Goal: Contribute content: Contribute content

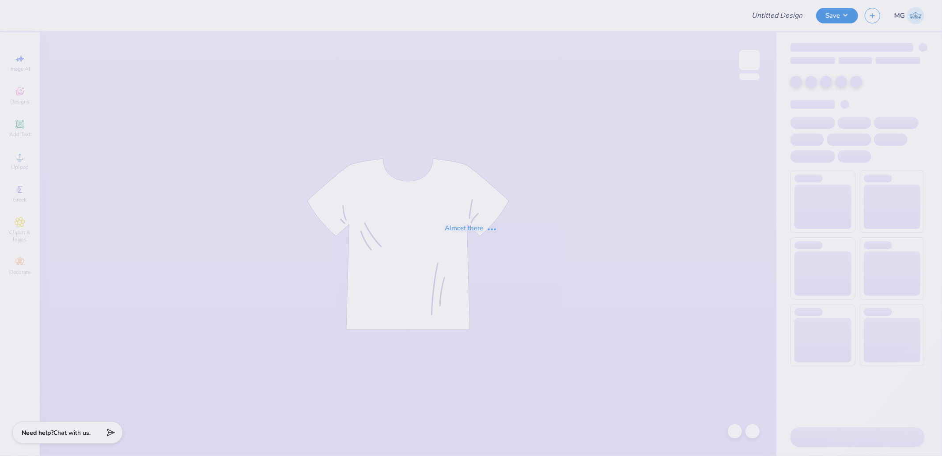
type input "Camp Romaca : [PERSON_NAME]"
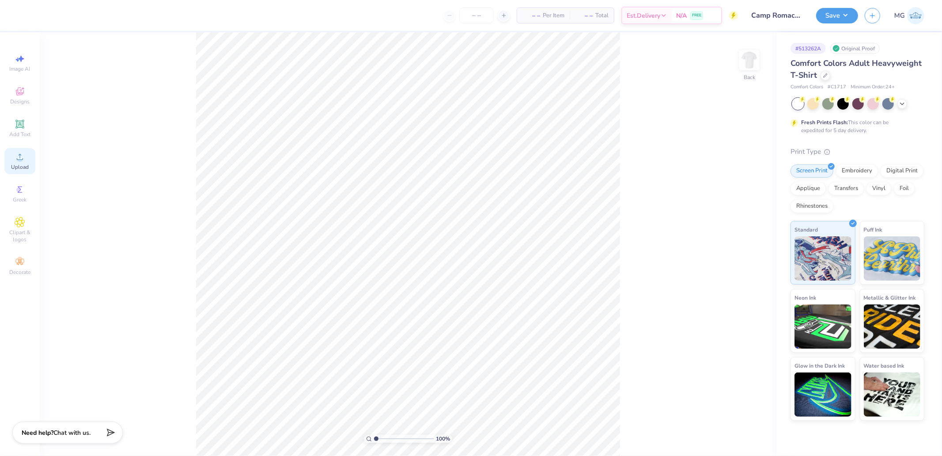
click at [14, 152] on div "Upload" at bounding box center [19, 161] width 31 height 26
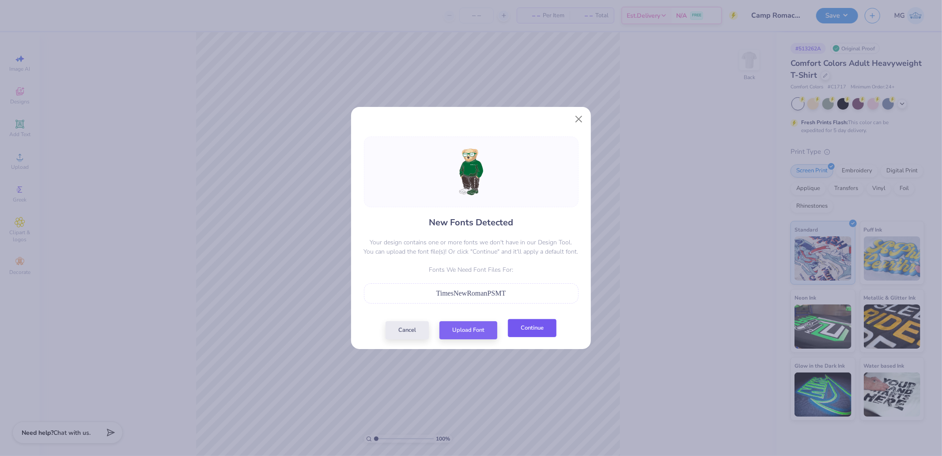
click at [532, 330] on button "Continue" at bounding box center [532, 328] width 49 height 18
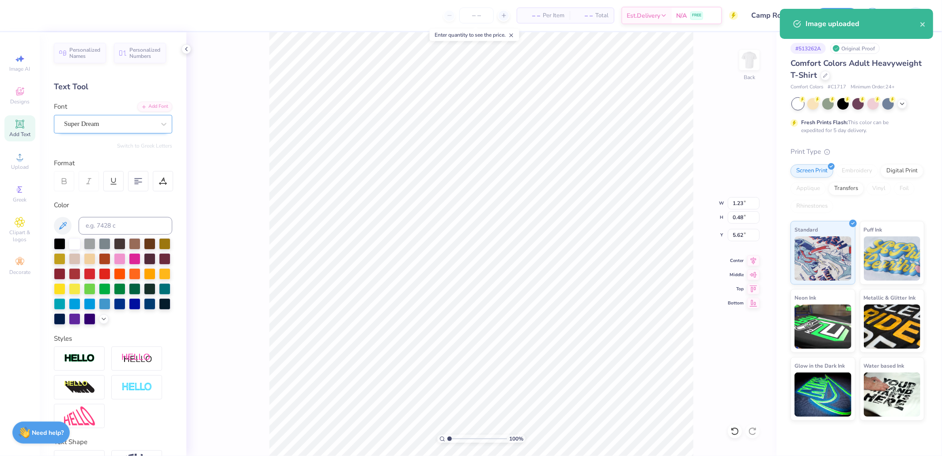
click at [107, 121] on div "Super Dream" at bounding box center [109, 124] width 93 height 14
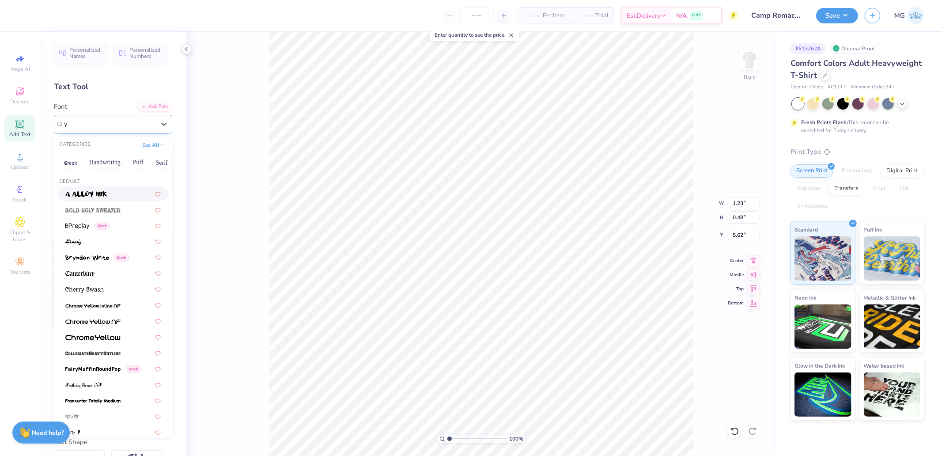
type input "y"
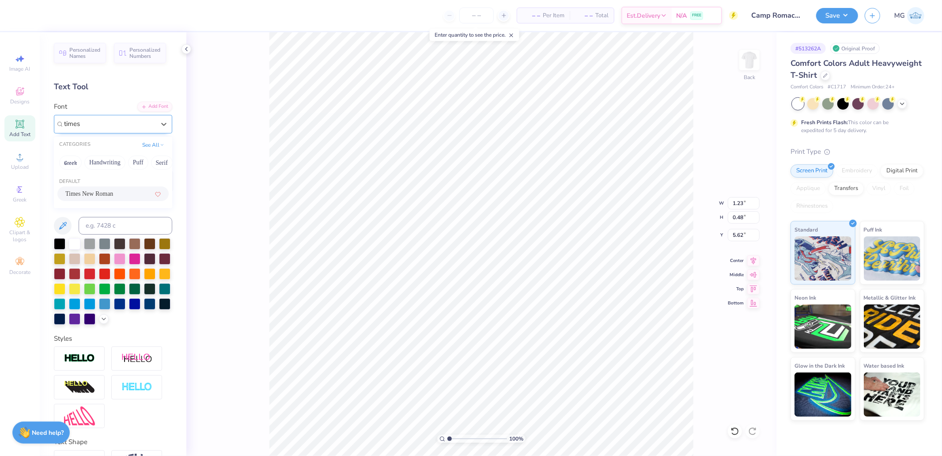
click at [99, 188] on div "Times New Roman" at bounding box center [112, 193] width 111 height 15
type input "times"
type input "1.44"
type input "0.44"
type input "5.69"
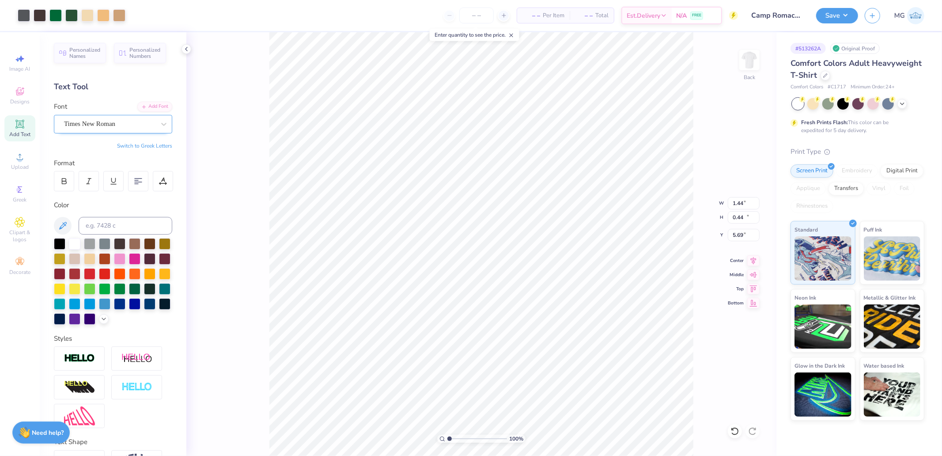
type input "9.24"
type input "18.00"
type input "3.50"
type input "1.15"
type input "0.48"
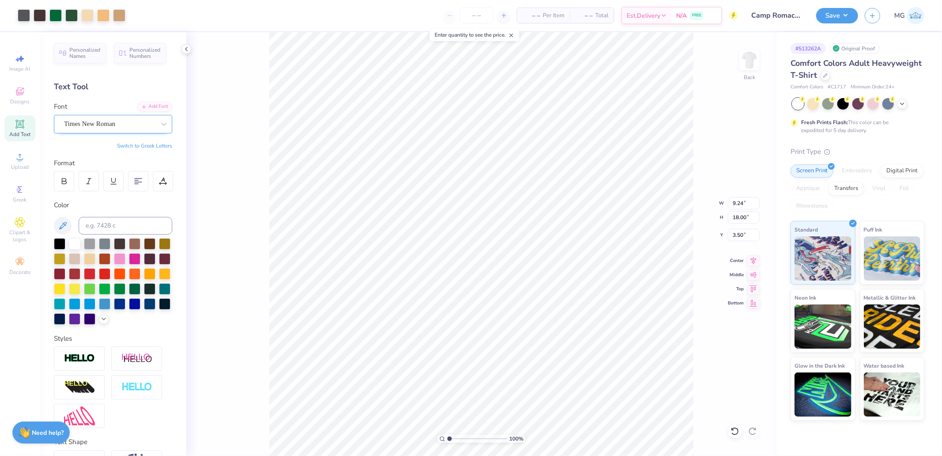
type input "5.62"
click at [105, 127] on div "Super Dream" at bounding box center [109, 124] width 93 height 14
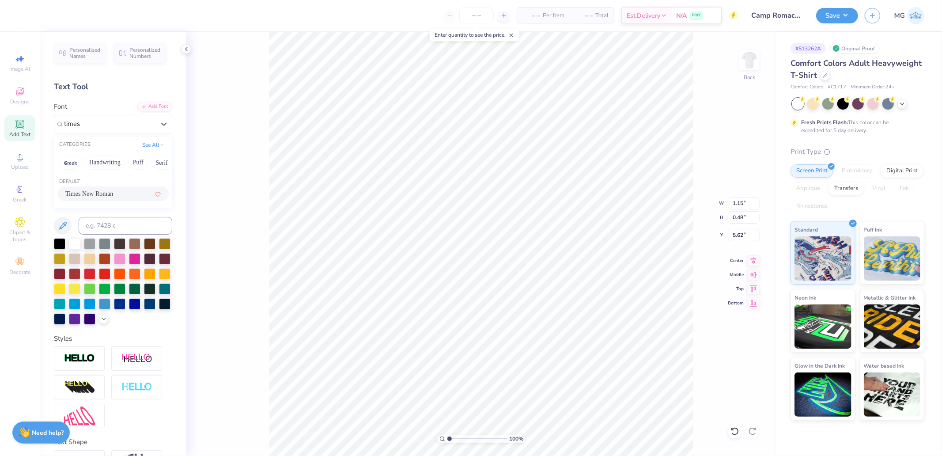
click at [100, 191] on span "Times New Roman" at bounding box center [89, 193] width 48 height 9
type input "times"
type input "1.21"
type input "0.44"
type input "5.69"
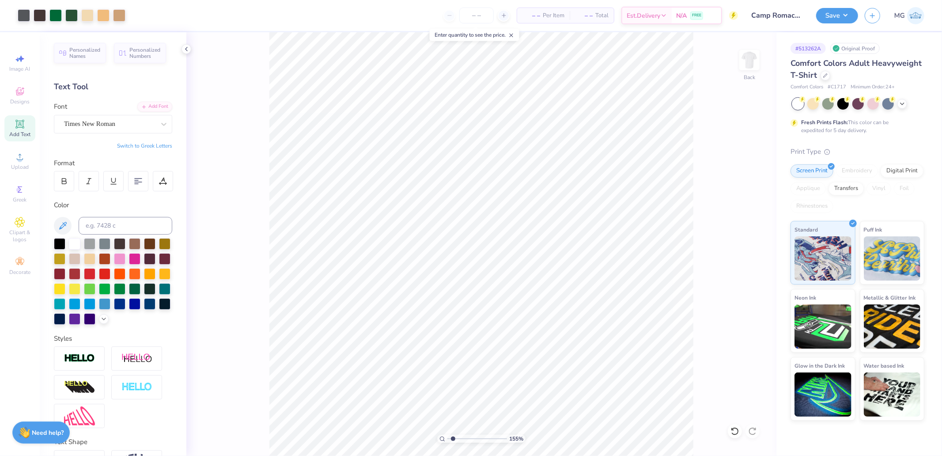
type input "1.55"
click at [453, 438] on input "range" at bounding box center [478, 439] width 60 height 8
type input "1.21"
drag, startPoint x: 432, startPoint y: 440, endPoint x: 406, endPoint y: 440, distance: 25.6
type input "1"
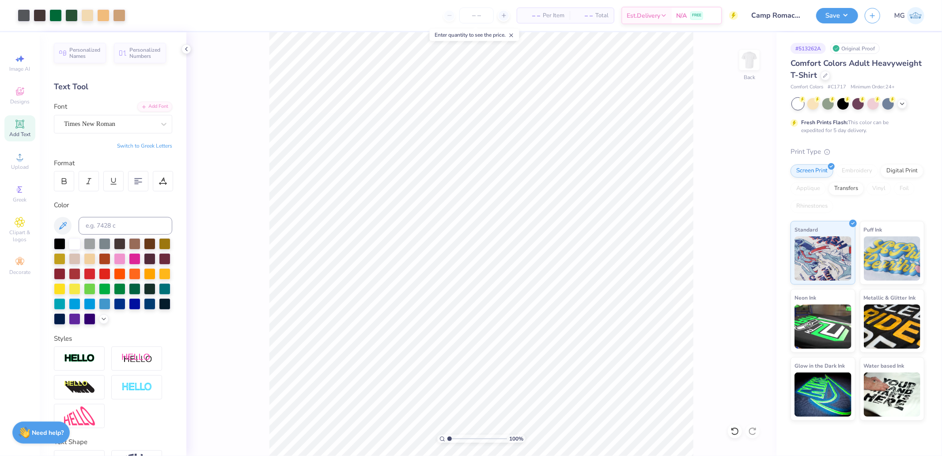
click at [448, 440] on input "range" at bounding box center [478, 439] width 60 height 8
click at [745, 217] on input "18.00" at bounding box center [744, 217] width 32 height 12
type input "14"
type input "7.18"
type input "14.00"
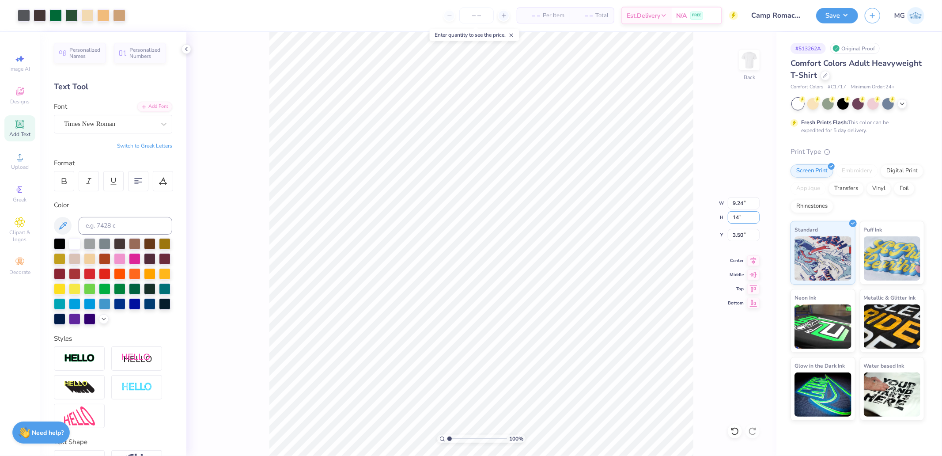
type input "5.50"
type input "14"
click at [736, 236] on input "5.50" at bounding box center [744, 235] width 32 height 12
type input "3"
type input "14.00"
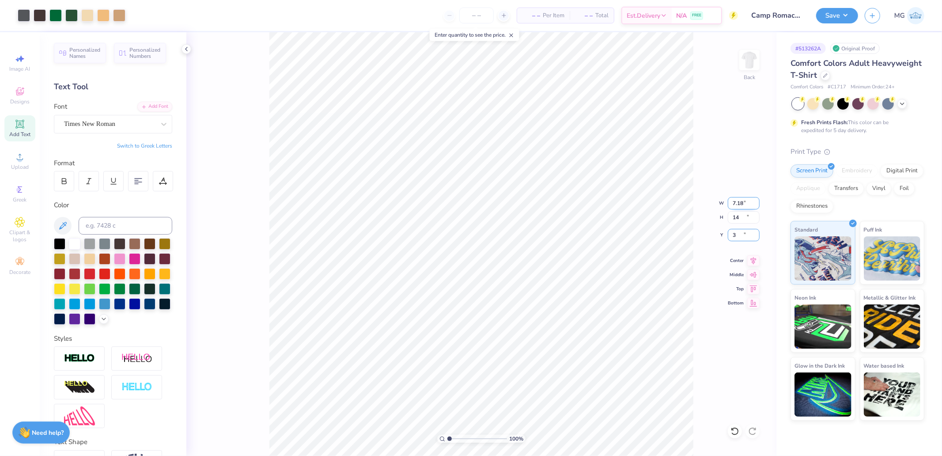
type input "3.00"
click at [76, 364] on img at bounding box center [79, 358] width 31 height 10
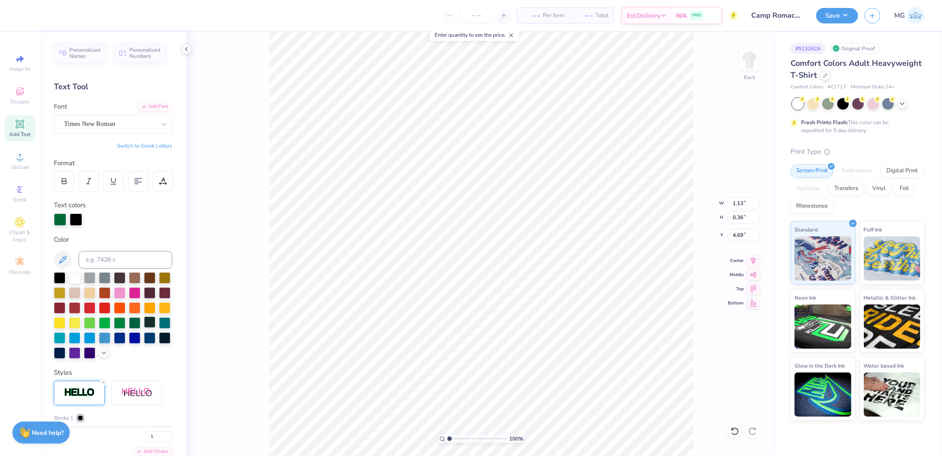
type input "1.13"
type input "0.36"
type input "4.69"
click at [76, 219] on div at bounding box center [76, 218] width 12 height 12
click at [103, 261] on input at bounding box center [126, 260] width 94 height 18
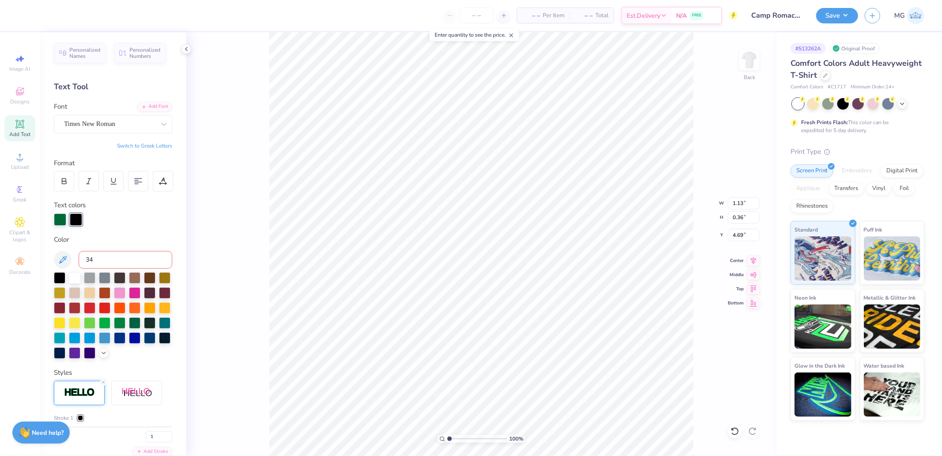
type input "349"
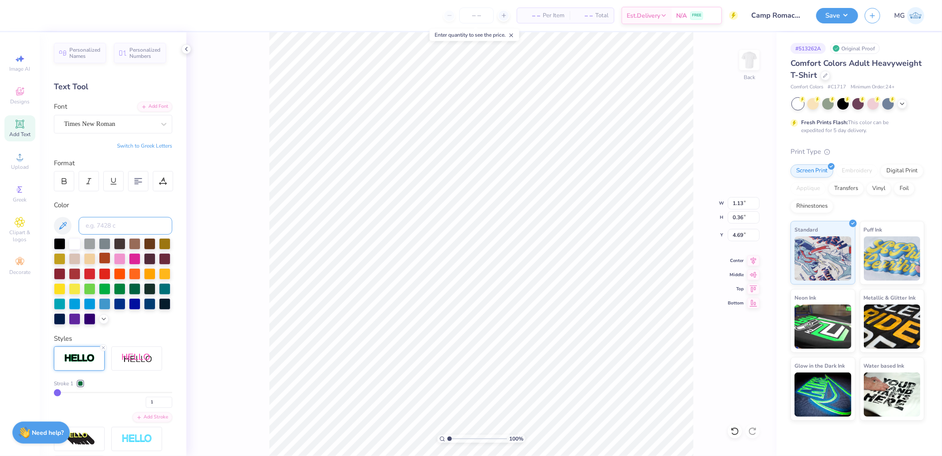
type input "\"
click at [119, 422] on div "Stroke 1 1 Add Stroke" at bounding box center [113, 400] width 118 height 43
type input "2"
type input "1.15"
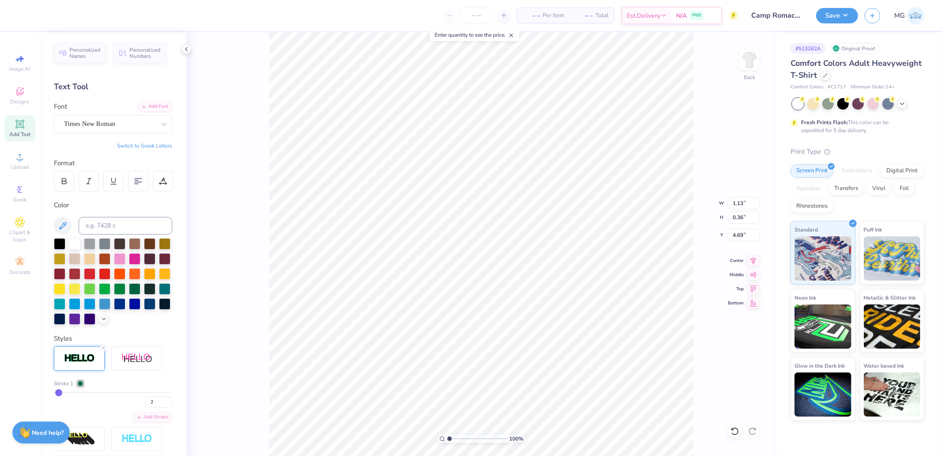
type input "0.38"
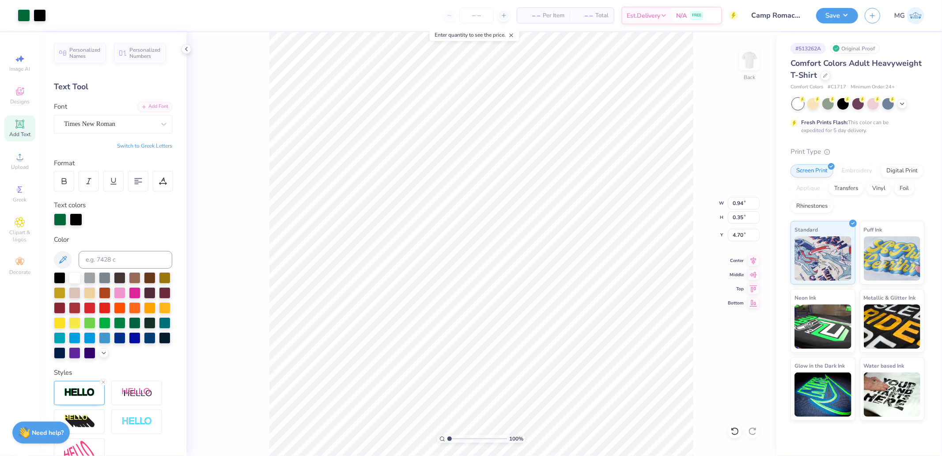
type input "0.96"
type input "0.36"
type input "4.69"
click at [83, 398] on img at bounding box center [79, 392] width 31 height 10
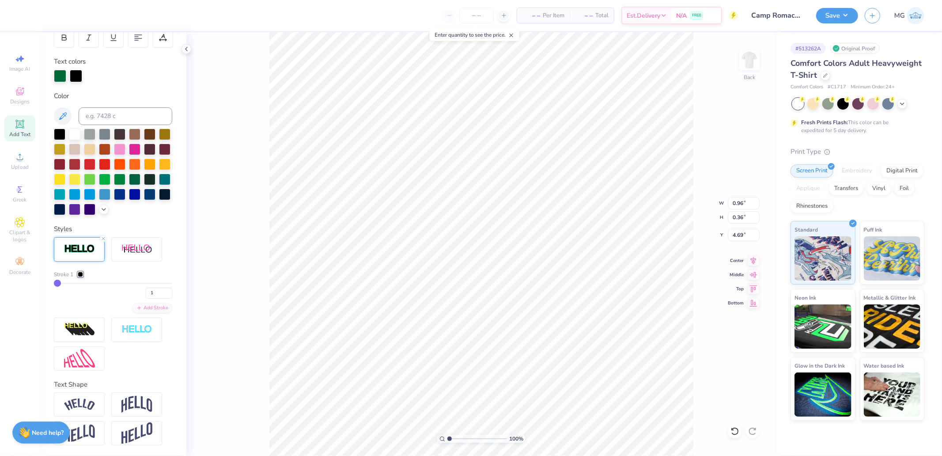
scroll to position [158, 0]
click at [82, 274] on div at bounding box center [80, 274] width 5 height 5
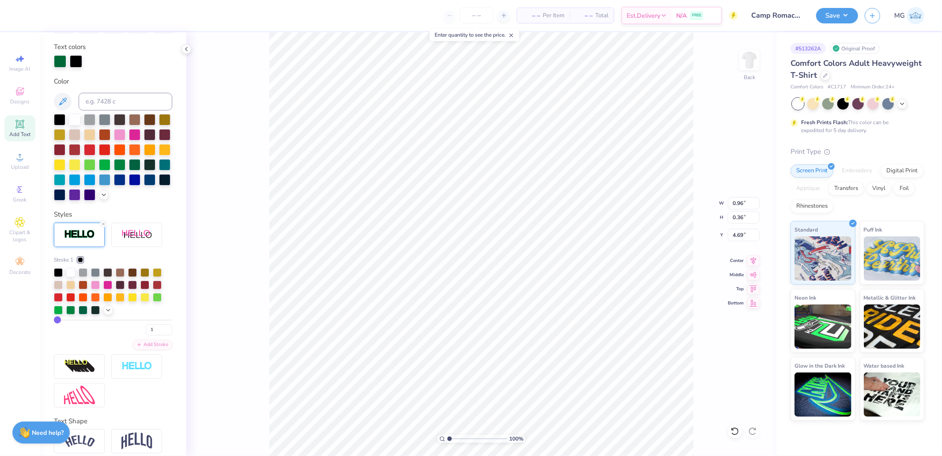
click at [80, 262] on div at bounding box center [80, 259] width 5 height 5
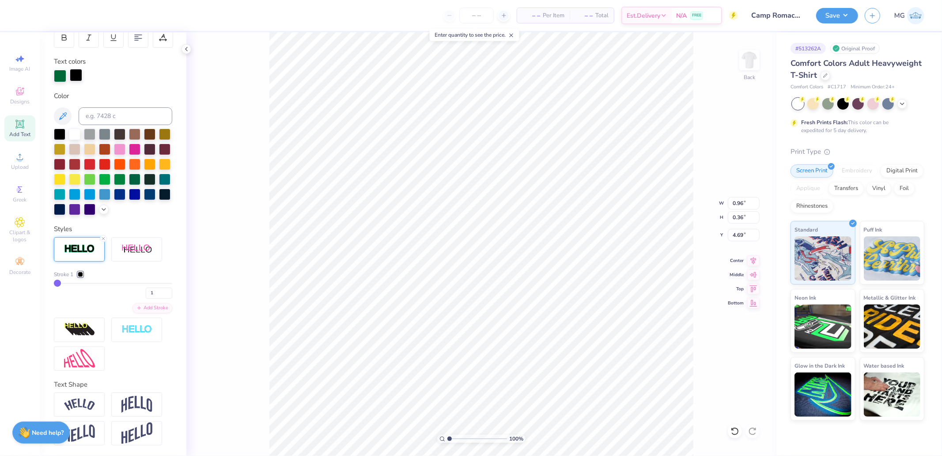
click at [76, 69] on div at bounding box center [76, 75] width 12 height 12
click at [105, 107] on input at bounding box center [126, 116] width 94 height 18
type input "349"
drag, startPoint x: 147, startPoint y: 293, endPoint x: 96, endPoint y: 291, distance: 50.4
click at [121, 292] on div "1" at bounding box center [113, 291] width 118 height 16
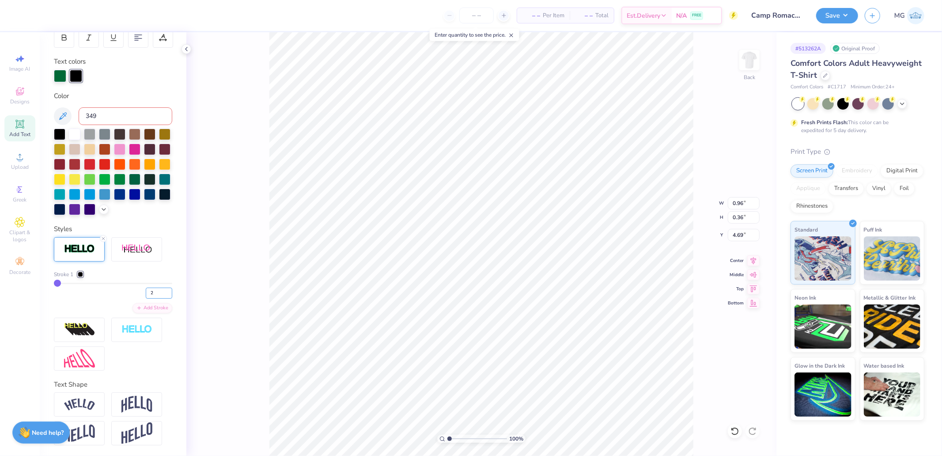
type input "2"
type input "0.98"
type input "0.38"
drag, startPoint x: 451, startPoint y: 436, endPoint x: 455, endPoint y: 435, distance: 4.8
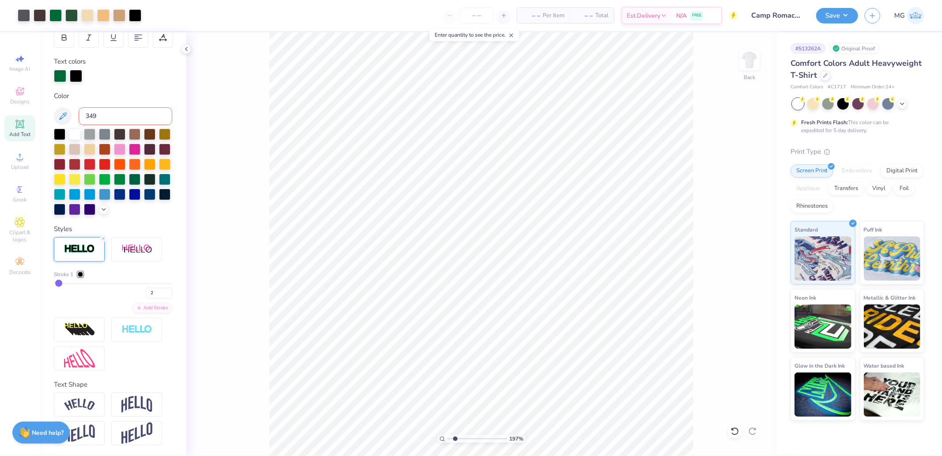
type input "1.88"
click at [455, 436] on input "range" at bounding box center [478, 439] width 60 height 8
click at [84, 70] on div at bounding box center [113, 76] width 118 height 12
click at [76, 69] on div at bounding box center [76, 75] width 12 height 12
click at [107, 107] on input "349" at bounding box center [126, 116] width 94 height 18
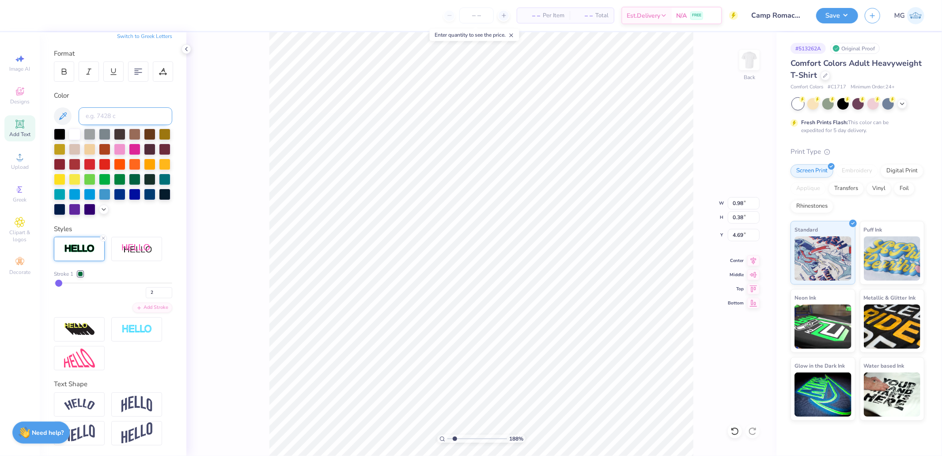
scroll to position [125, 0]
drag, startPoint x: 141, startPoint y: 292, endPoint x: 118, endPoint y: 290, distance: 23.5
click at [125, 292] on div "2" at bounding box center [113, 290] width 118 height 16
type input "1"
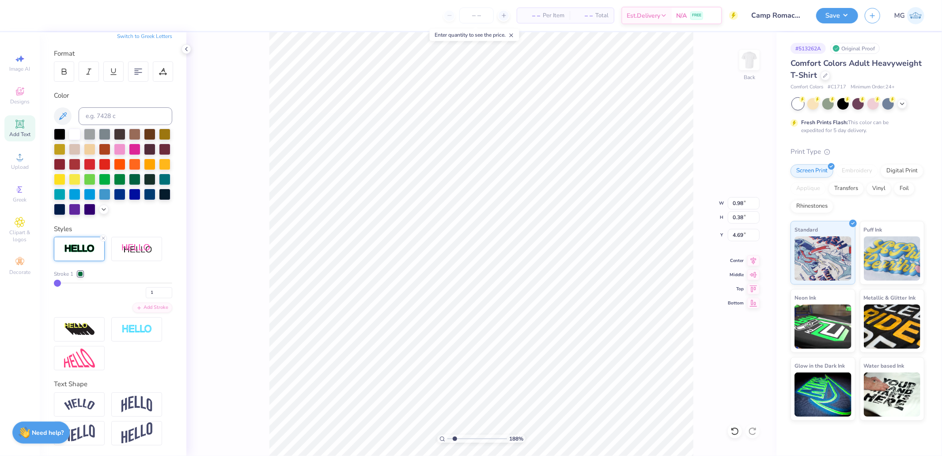
type input "0.96"
type input "0.36"
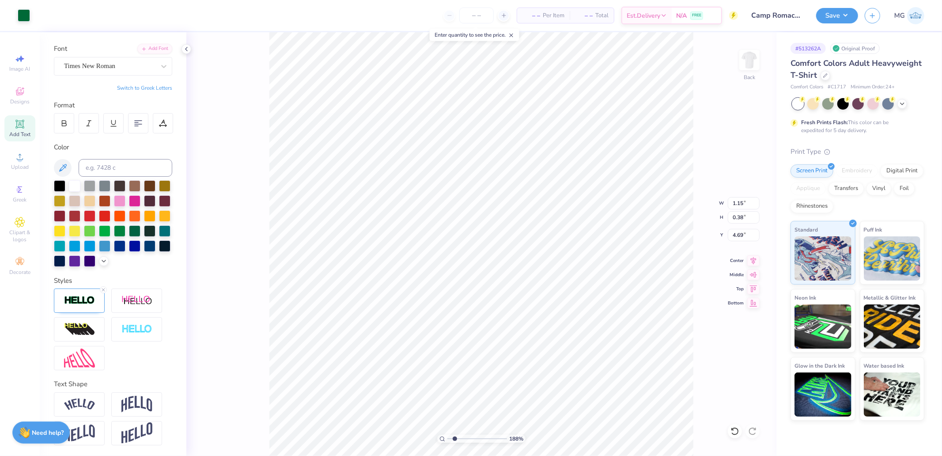
scroll to position [72, 0]
click at [81, 305] on img at bounding box center [79, 301] width 31 height 10
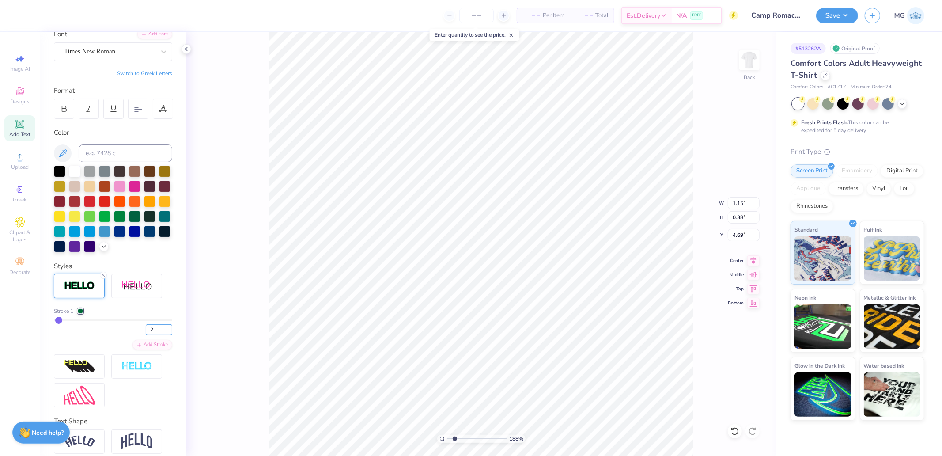
click at [128, 335] on div "2" at bounding box center [113, 327] width 118 height 16
type input "1"
type input "1.13"
type input "0.36"
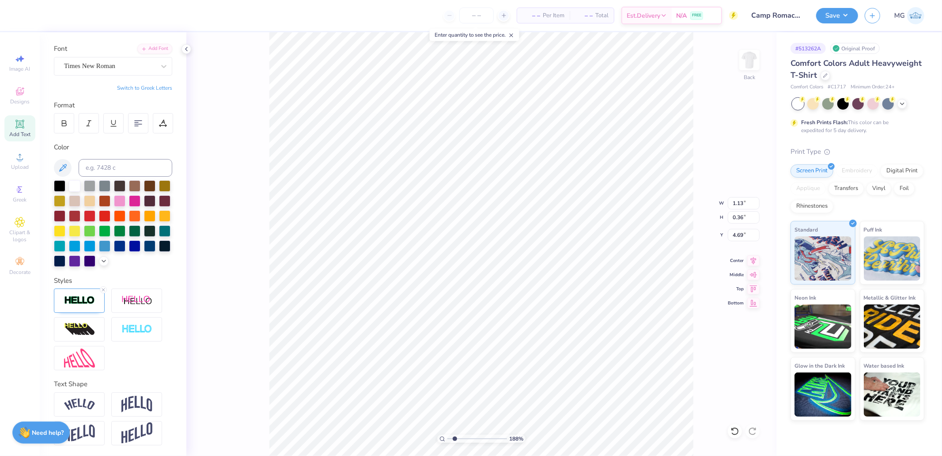
type input "0.96"
drag, startPoint x: 452, startPoint y: 439, endPoint x: 410, endPoint y: 440, distance: 42.4
type input "1"
click at [448, 440] on input "range" at bounding box center [478, 439] width 60 height 8
click at [753, 289] on icon at bounding box center [753, 287] width 12 height 11
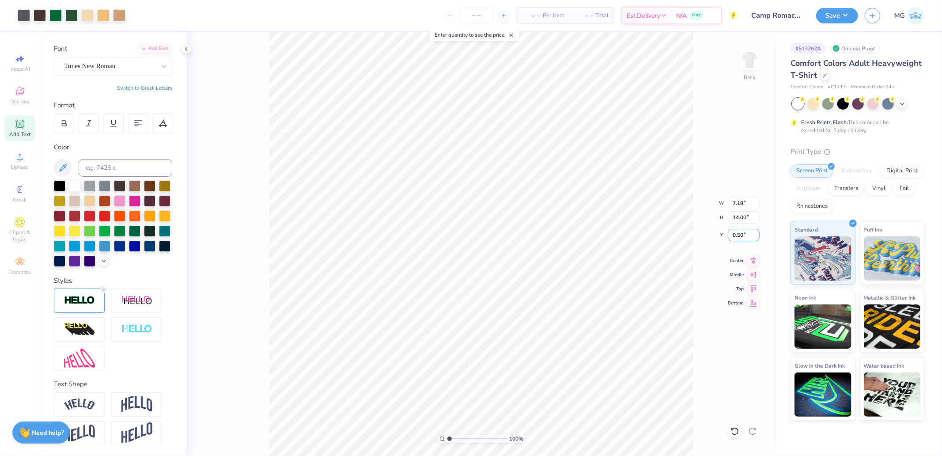
click at [744, 231] on input "0.50" at bounding box center [744, 235] width 32 height 12
type input "3.00"
click at [842, 24] on div "Save MG" at bounding box center [879, 15] width 126 height 31
click at [843, 14] on button "Save" at bounding box center [837, 14] width 42 height 15
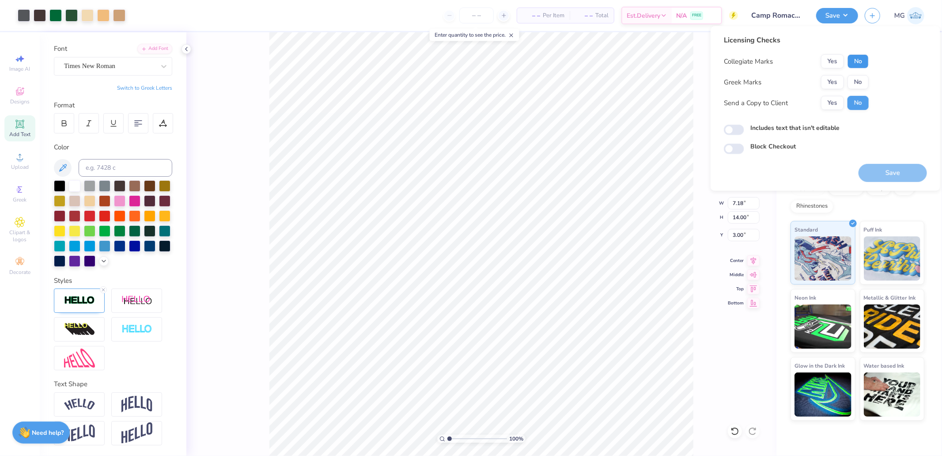
click at [855, 65] on button "No" at bounding box center [858, 61] width 21 height 14
click at [860, 76] on button "No" at bounding box center [858, 82] width 21 height 14
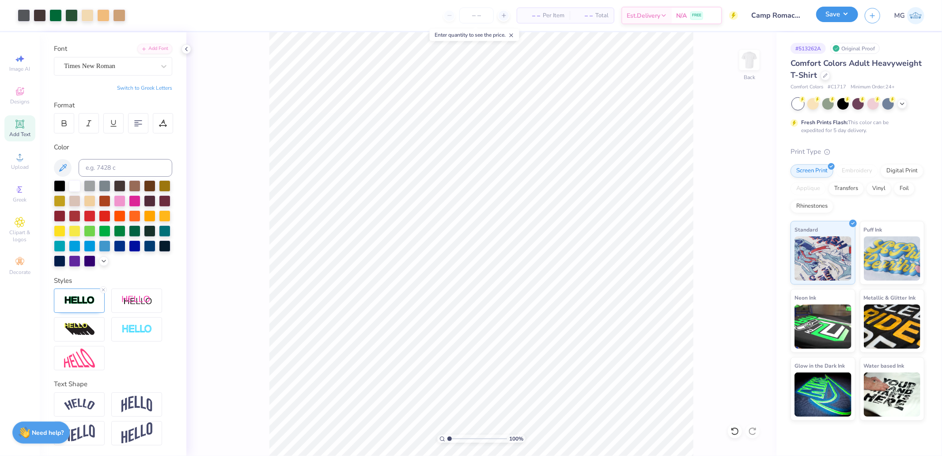
click at [842, 15] on button "Save" at bounding box center [837, 14] width 42 height 15
click at [842, 21] on button "Save" at bounding box center [837, 14] width 42 height 15
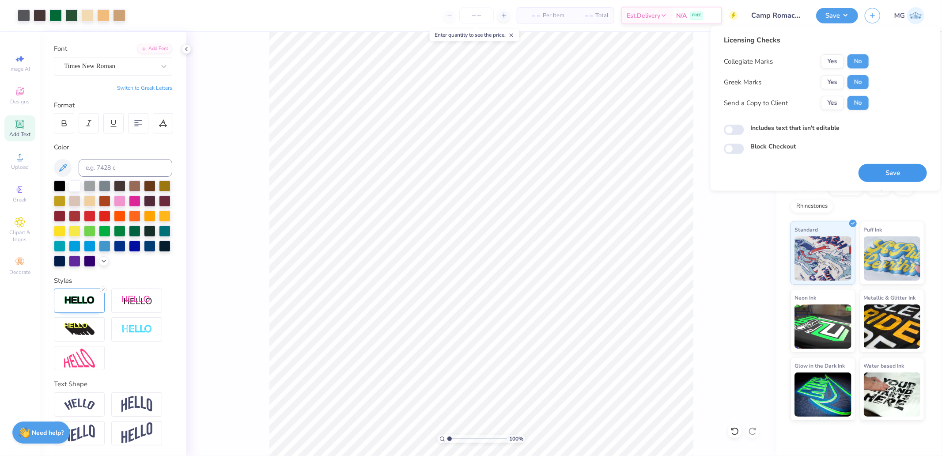
click at [883, 174] on button "Save" at bounding box center [893, 173] width 68 height 18
